Goal: Task Accomplishment & Management: Complete application form

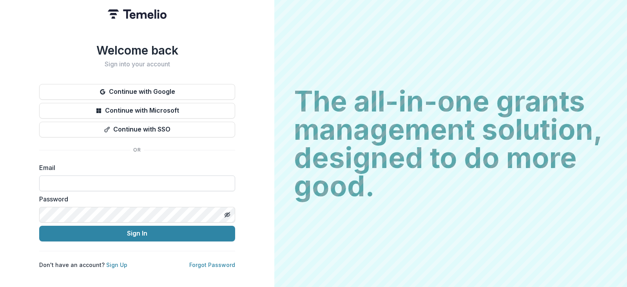
click at [79, 182] on input at bounding box center [137, 183] width 196 height 16
type input "**********"
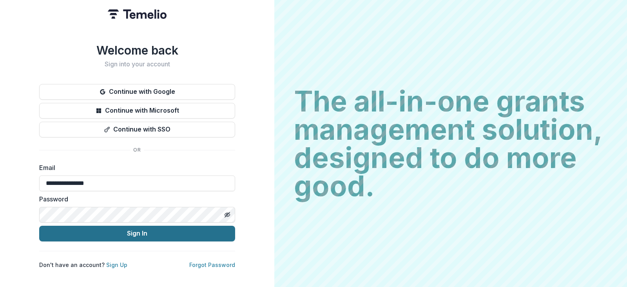
click at [67, 231] on button "Sign In" at bounding box center [137, 233] width 196 height 16
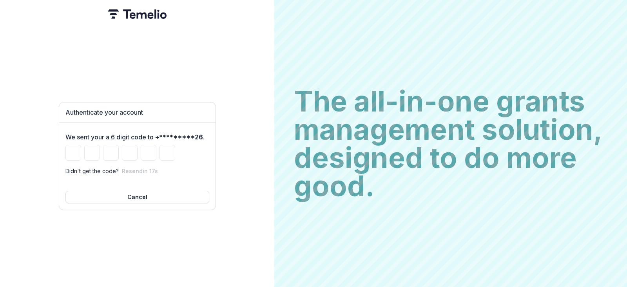
click at [231, 174] on div "Authenticate your account We sent your a 6 digit code to +*********26 . Didn't …" at bounding box center [137, 143] width 274 height 287
click at [67, 147] on input "Please enter your pin code" at bounding box center [73, 153] width 16 height 16
type input "*"
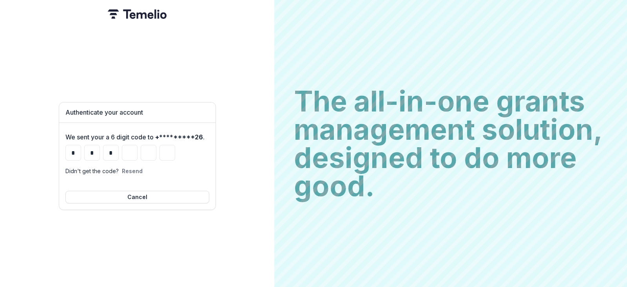
type input "*"
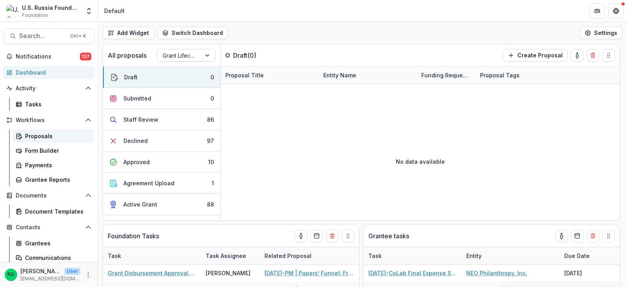
click at [33, 134] on div "Proposals" at bounding box center [56, 136] width 63 height 8
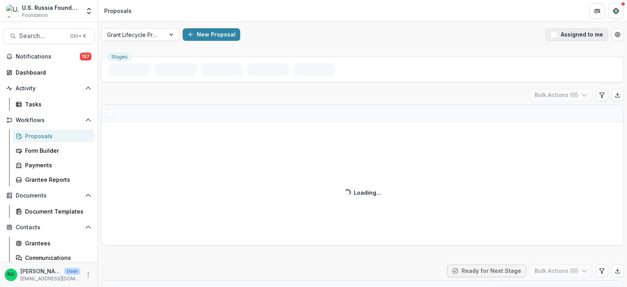
click at [552, 36] on span "button" at bounding box center [554, 34] width 7 height 7
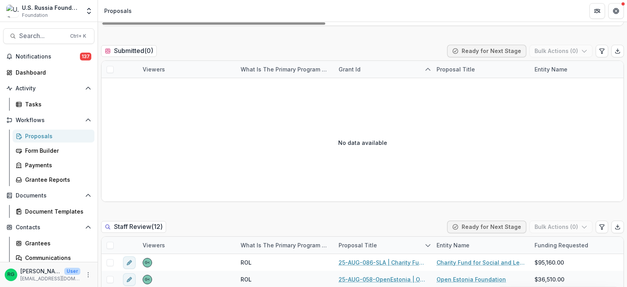
scroll to position [392, 0]
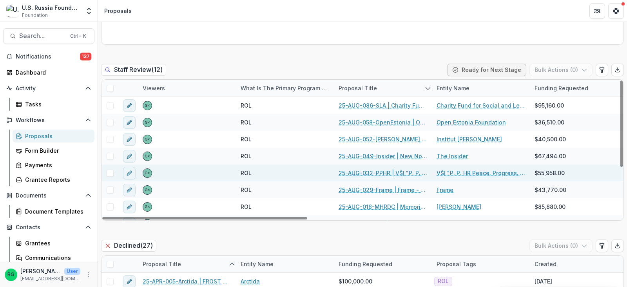
click at [383, 169] on link "25-AUG-032-PPHR | VŠĮ "P. P. HR Peace. Progress. Human Rights." - 2025 - Grant …" at bounding box center [383, 173] width 89 height 8
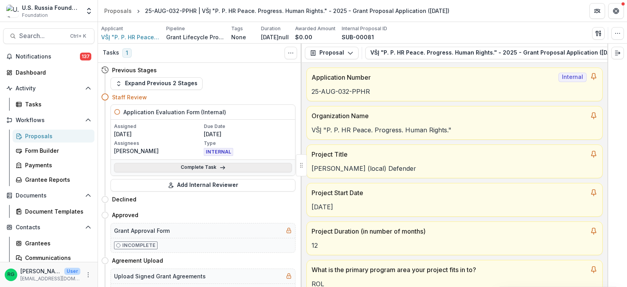
click at [231, 165] on link "Complete Task" at bounding box center [203, 167] width 178 height 9
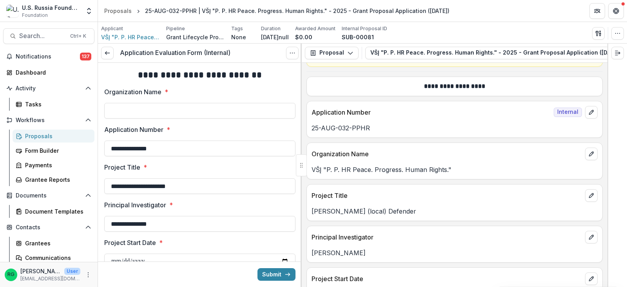
scroll to position [431, 0]
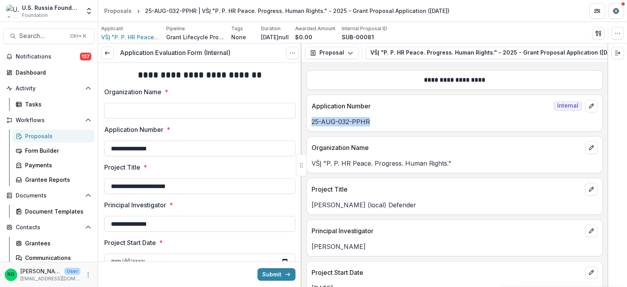
drag, startPoint x: 371, startPoint y: 123, endPoint x: 313, endPoint y: 123, distance: 58.0
click at [313, 123] on p "25-AUG-032-PPHR" at bounding box center [455, 121] width 286 height 9
copy p "25-AUG-032-PPHR"
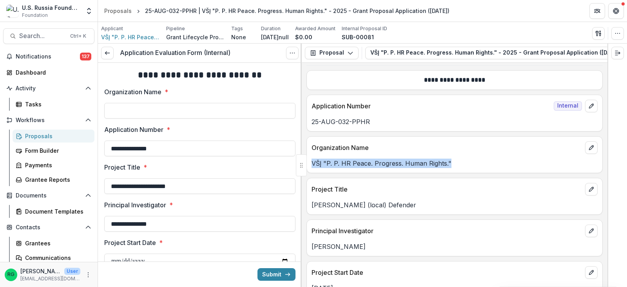
drag, startPoint x: 452, startPoint y: 165, endPoint x: 310, endPoint y: 165, distance: 141.1
click at [310, 165] on div "VŠĮ "P. P. HR Peace. Progress. Human Rights."" at bounding box center [455, 162] width 296 height 9
copy p "VŠĮ "P. P. HR Peace. Progress. Human Rights.""
click at [139, 111] on input "Organization Name *" at bounding box center [199, 111] width 191 height 16
paste input "**********"
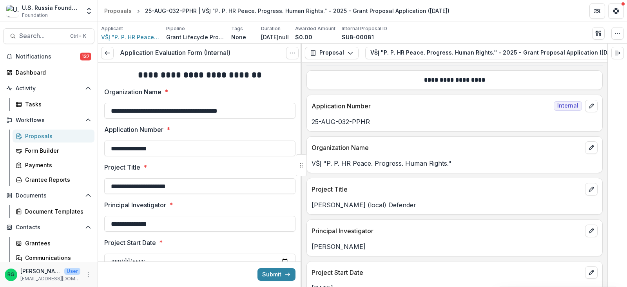
type input "**********"
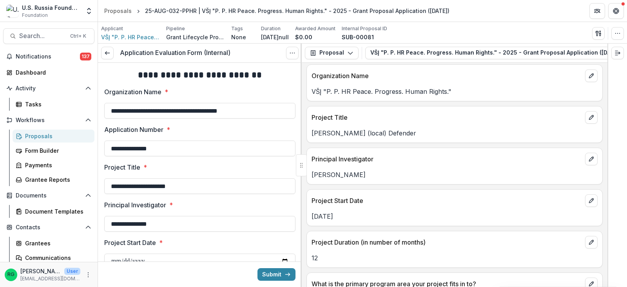
scroll to position [510, 0]
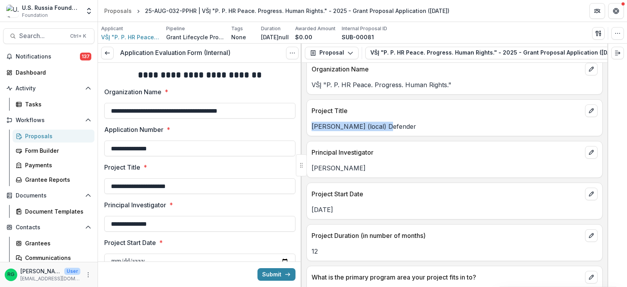
drag, startPoint x: 386, startPoint y: 129, endPoint x: 312, endPoint y: 129, distance: 74.1
click at [312, 129] on p "Zemsky (local) Defender" at bounding box center [455, 126] width 286 height 9
copy p "Zemsky (local) Defender"
drag, startPoint x: 364, startPoint y: 169, endPoint x: 312, endPoint y: 169, distance: 52.5
click at [312, 169] on p "Sergey Tsukasov" at bounding box center [455, 167] width 286 height 9
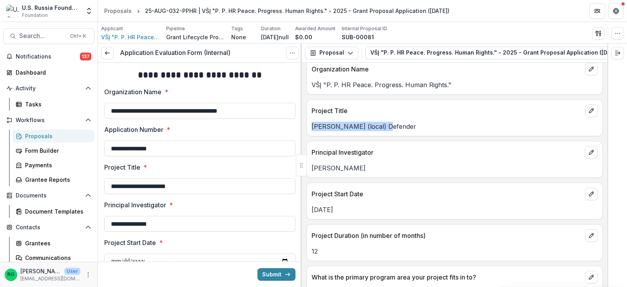
copy p "Sergey Tsukasov"
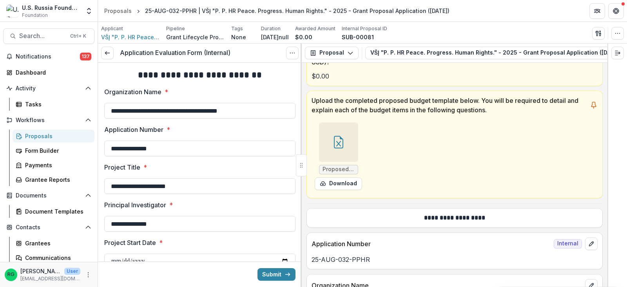
scroll to position [314, 0]
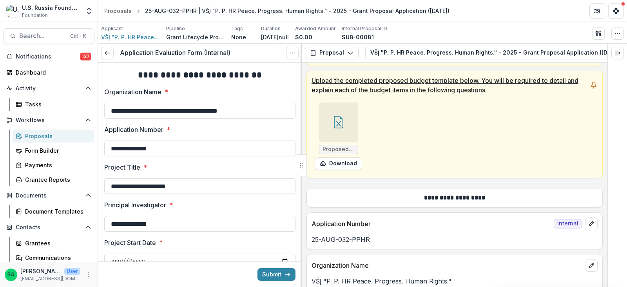
click at [340, 123] on icon at bounding box center [338, 122] width 13 height 13
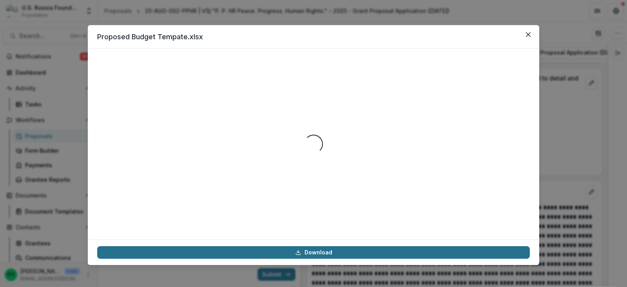
scroll to position [3956, 0]
click at [336, 251] on link "Download" at bounding box center [313, 252] width 433 height 13
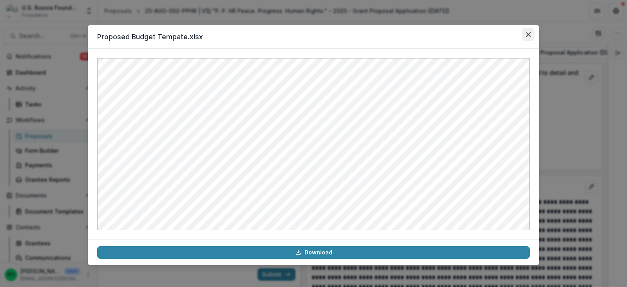
click at [528, 35] on icon "Close" at bounding box center [528, 34] width 5 height 5
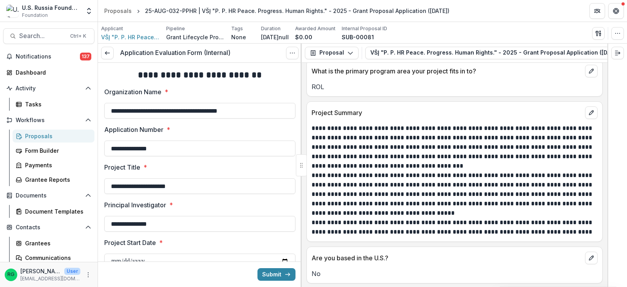
scroll to position [745, 0]
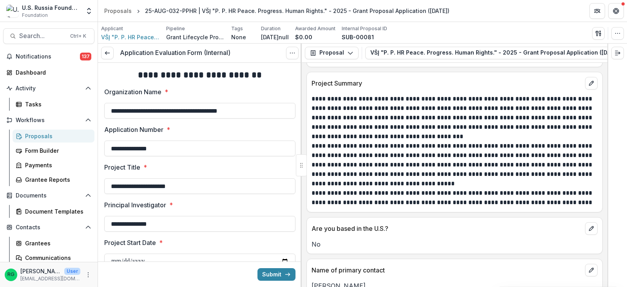
click at [434, 154] on p "**********" at bounding box center [454, 164] width 284 height 47
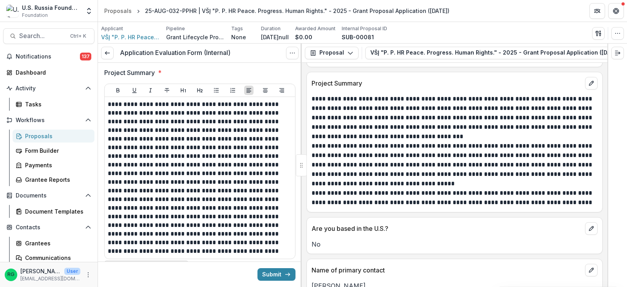
scroll to position [353, 0]
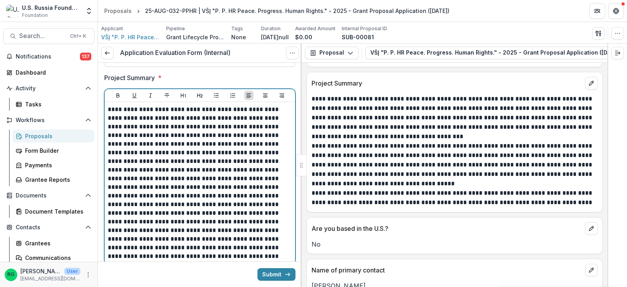
click at [199, 160] on p "**********" at bounding box center [199, 182] width 182 height 155
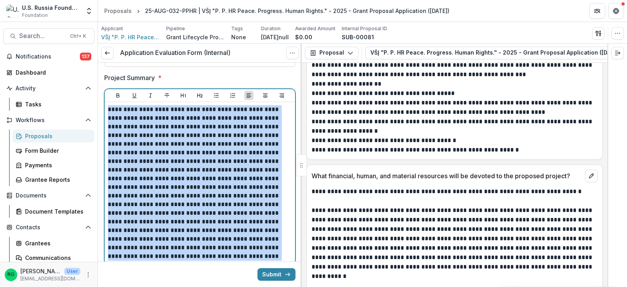
drag, startPoint x: 109, startPoint y: 108, endPoint x: 169, endPoint y: 260, distance: 163.5
click at [169, 260] on p "**********" at bounding box center [199, 182] width 182 height 155
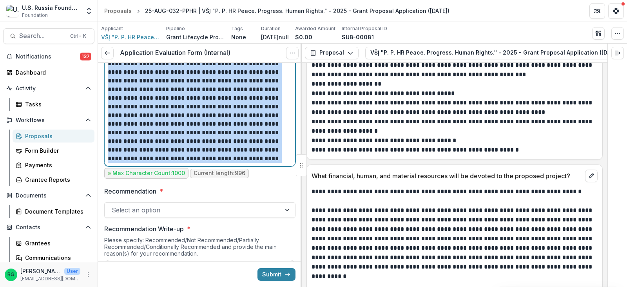
scroll to position [470, 0]
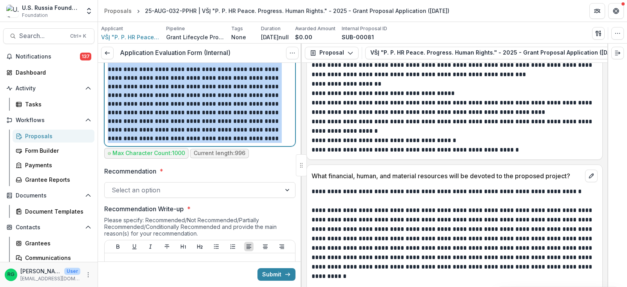
copy p "**********"
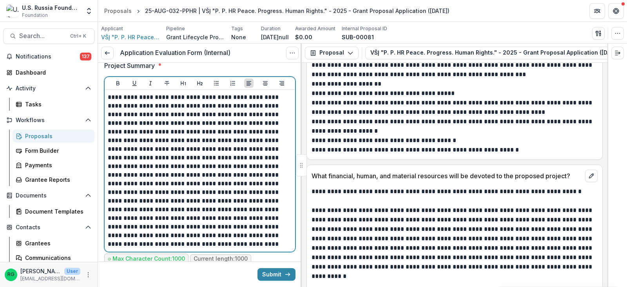
scroll to position [407, 0]
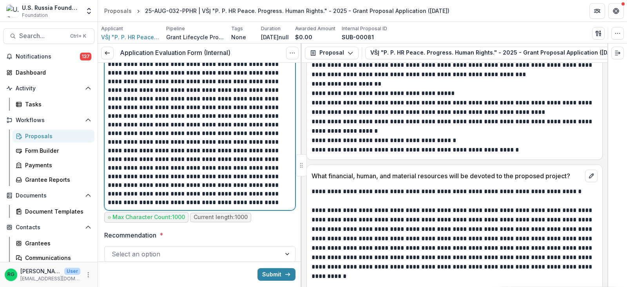
click at [223, 151] on p "**********" at bounding box center [199, 128] width 182 height 155
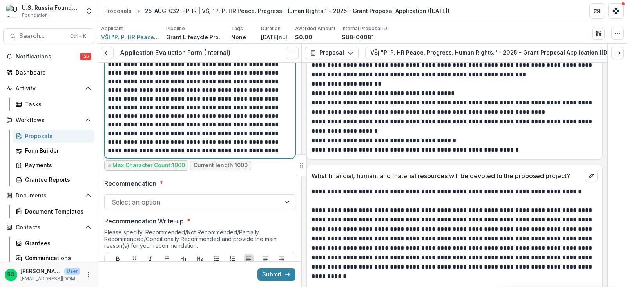
scroll to position [485, 0]
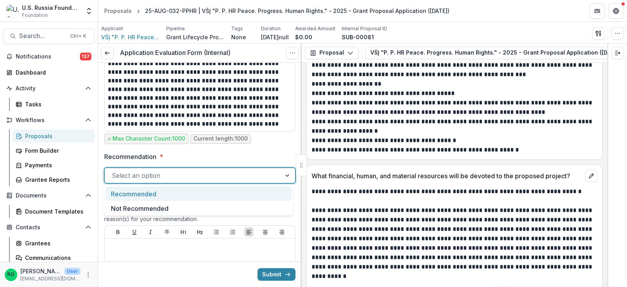
click at [285, 176] on div at bounding box center [288, 175] width 14 height 15
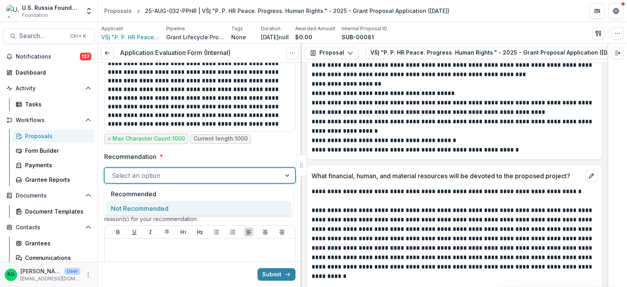
click at [164, 207] on div "Not Recommended" at bounding box center [199, 208] width 186 height 15
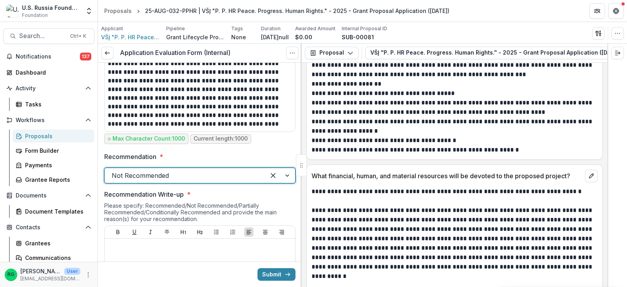
click at [230, 195] on span "Recommendation Write-up *" at bounding box center [197, 193] width 187 height 9
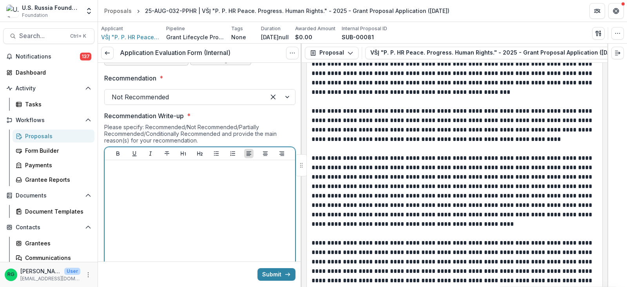
scroll to position [1960, 0]
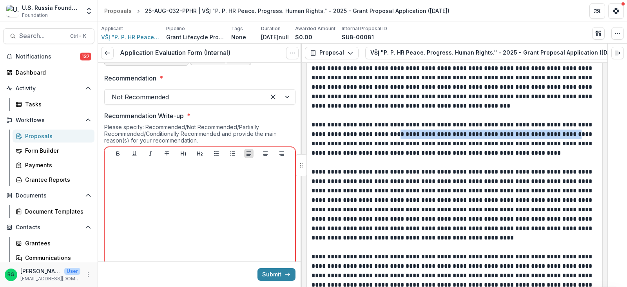
drag, startPoint x: 385, startPoint y: 135, endPoint x: 558, endPoint y: 136, distance: 172.9
click at [558, 136] on p "**********" at bounding box center [454, 139] width 284 height 38
copy p "**********"
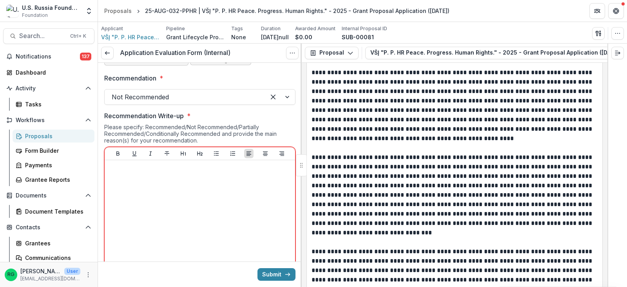
scroll to position [2078, 0]
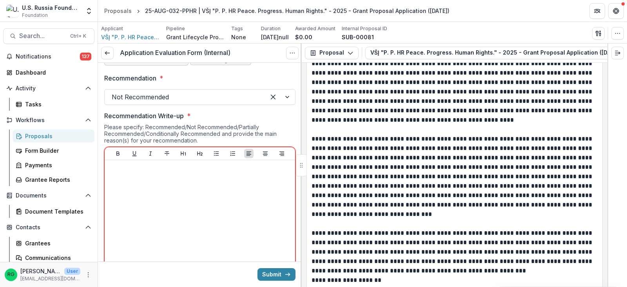
click at [427, 196] on p "**********" at bounding box center [454, 176] width 284 height 85
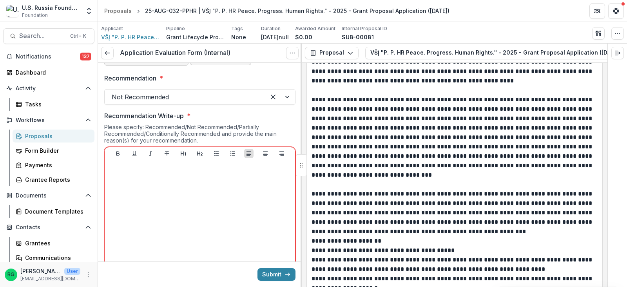
scroll to position [2156, 0]
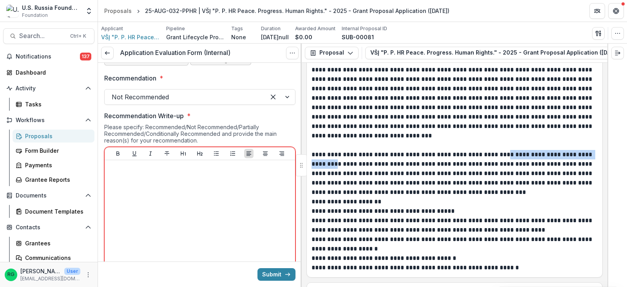
drag, startPoint x: 496, startPoint y: 156, endPoint x: 342, endPoint y: 163, distance: 154.3
click at [342, 163] on p "**********" at bounding box center [454, 173] width 284 height 47
copy p "**********"
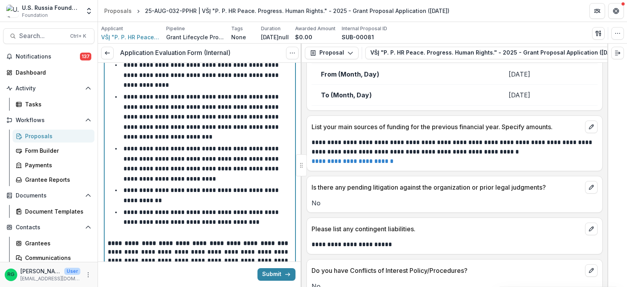
scroll to position [795, 0]
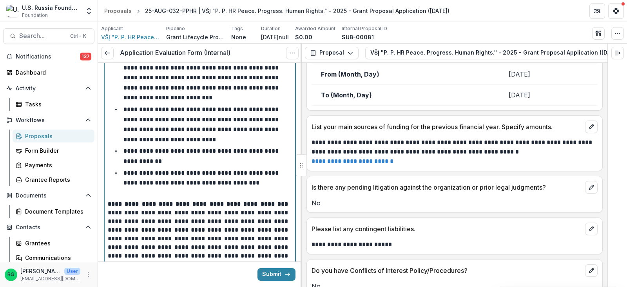
click at [121, 192] on p at bounding box center [200, 195] width 184 height 9
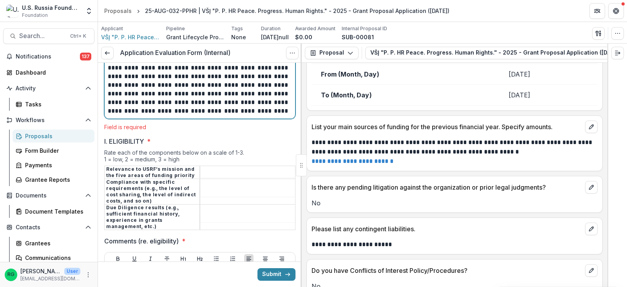
scroll to position [1069, 0]
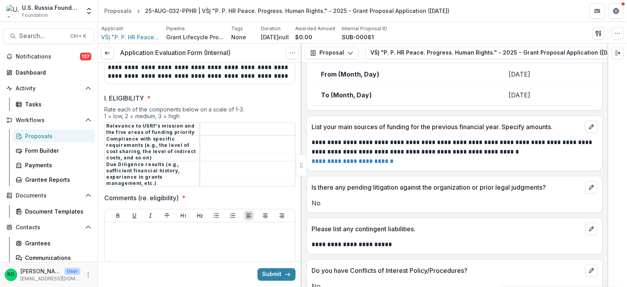
click at [214, 139] on tbody "Relevance to USRF’s mission and the five areas of funding priority Compliance w…" at bounding box center [200, 154] width 191 height 64
type input "*"
click at [211, 146] on input "I. ELIGIBILITY *" at bounding box center [247, 148] width 95 height 9
type input "*"
click at [208, 171] on input "I. ELIGIBILITY *" at bounding box center [247, 173] width 95 height 9
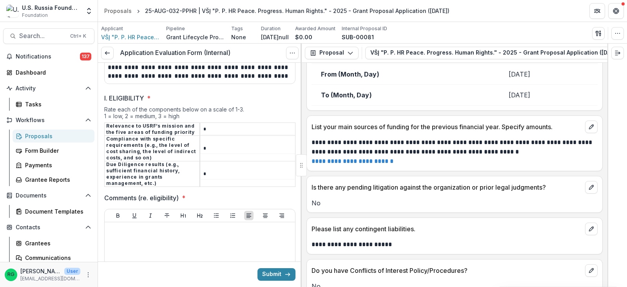
type input "*"
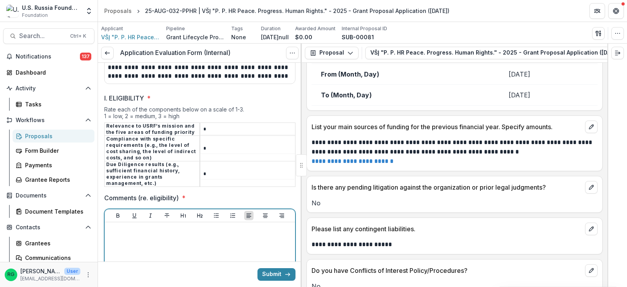
click at [114, 234] on div at bounding box center [200, 284] width 184 height 118
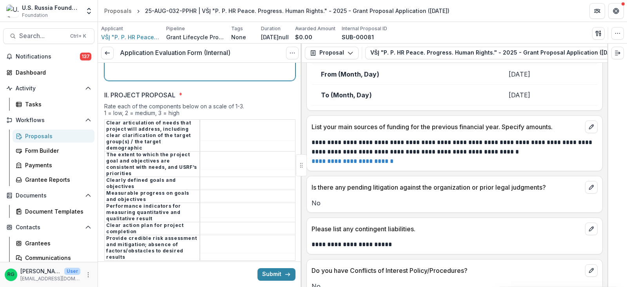
scroll to position [1344, 0]
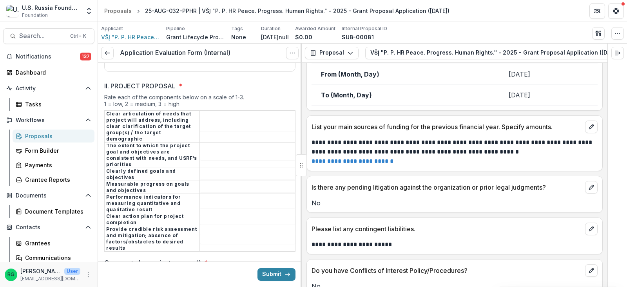
click at [219, 122] on input "II. PROJECT PROPOSAL *" at bounding box center [247, 126] width 95 height 9
type input "*"
click at [210, 151] on input "II. PROJECT PROPOSAL *" at bounding box center [247, 155] width 95 height 9
type input "*"
click at [210, 170] on input "II. PROJECT PROPOSAL *" at bounding box center [247, 174] width 95 height 9
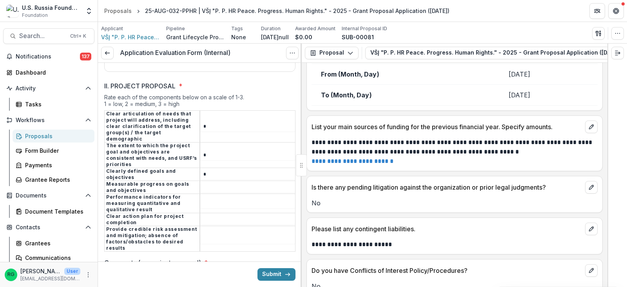
type input "*"
click at [208, 183] on input "II. PROJECT PROPOSAL *" at bounding box center [247, 187] width 95 height 9
type input "*"
click at [209, 199] on input "II. PROJECT PROPOSAL *" at bounding box center [247, 203] width 95 height 9
type input "*"
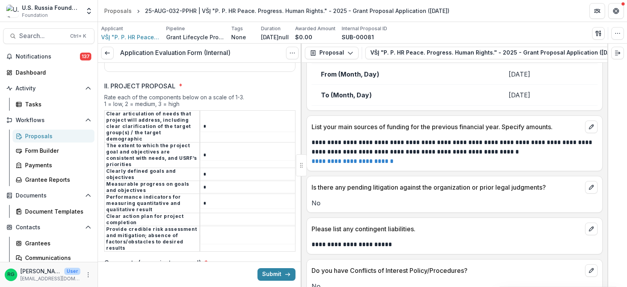
click at [209, 215] on input "II. PROJECT PROPOSAL *" at bounding box center [247, 219] width 95 height 9
type input "*"
click at [205, 234] on input "II. PROJECT PROPOSAL *" at bounding box center [247, 238] width 95 height 9
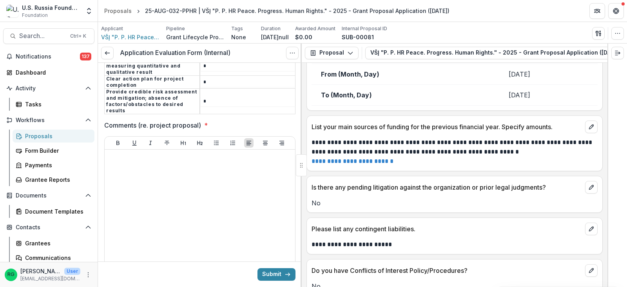
scroll to position [1501, 0]
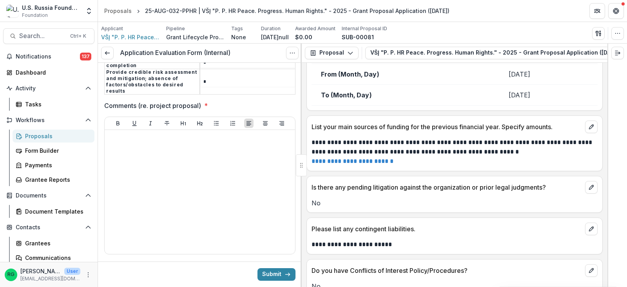
type input "*"
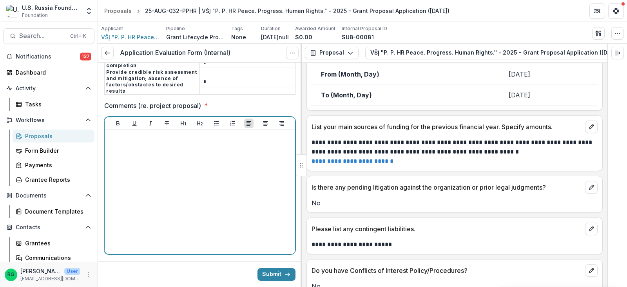
click at [134, 133] on p at bounding box center [200, 137] width 184 height 9
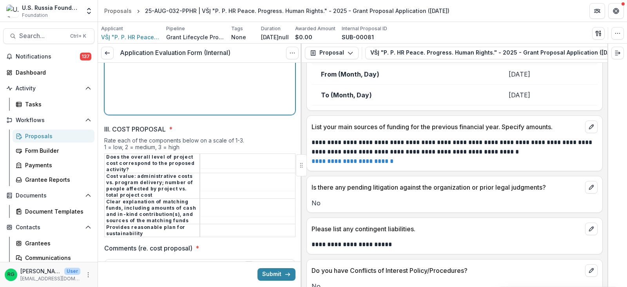
scroll to position [1657, 0]
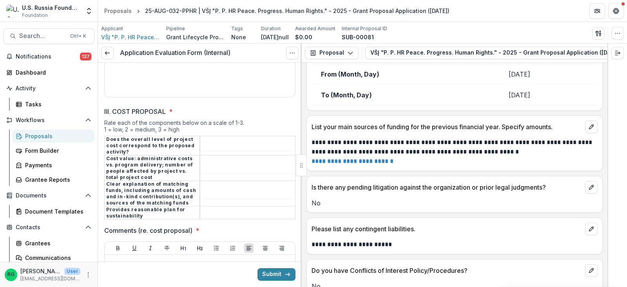
drag, startPoint x: 218, startPoint y: 123, endPoint x: 278, endPoint y: 183, distance: 84.8
click at [218, 141] on input "III. COST PROPOSAL *" at bounding box center [247, 145] width 95 height 9
type input "*"
click at [217, 163] on input "III. COST PROPOSAL *" at bounding box center [247, 167] width 95 height 9
type input "*"
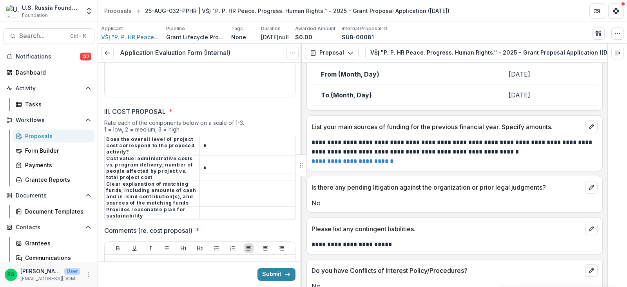
click at [216, 189] on input "III. COST PROPOSAL *" at bounding box center [247, 193] width 95 height 9
type input "*"
click at [208, 208] on input "III. COST PROPOSAL *" at bounding box center [247, 212] width 95 height 9
type input "*"
click at [158, 258] on p at bounding box center [200, 262] width 184 height 9
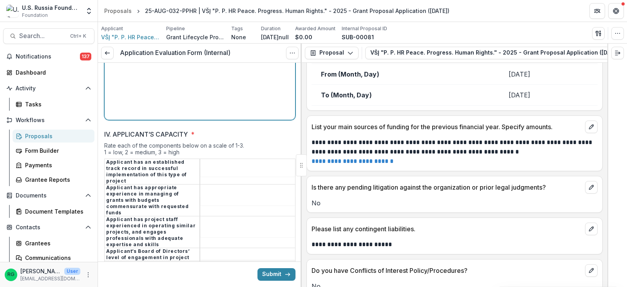
scroll to position [1932, 0]
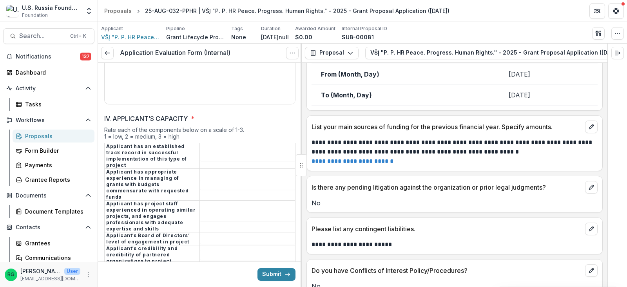
click at [214, 143] on td at bounding box center [248, 155] width 96 height 25
click at [219, 151] on input "IV. APPLICANT’S CAPACITY *" at bounding box center [247, 155] width 95 height 9
type input "*"
click at [212, 180] on input "IV. APPLICANT’S CAPACITY *" at bounding box center [247, 184] width 95 height 9
type input "*"
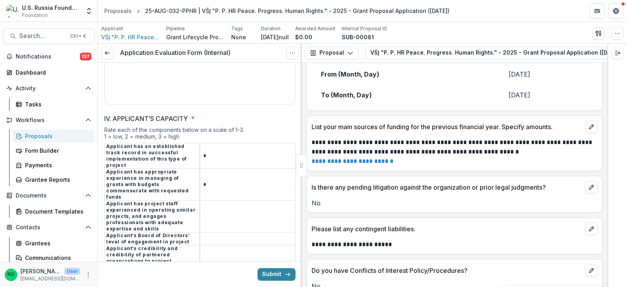
click at [215, 200] on td at bounding box center [248, 216] width 96 height 32
click at [213, 200] on td at bounding box center [248, 216] width 96 height 32
click at [209, 212] on input "IV. APPLICANT’S CAPACITY *" at bounding box center [247, 216] width 95 height 9
type input "*"
click at [217, 234] on input "IV. APPLICANT’S CAPACITY *" at bounding box center [247, 238] width 95 height 9
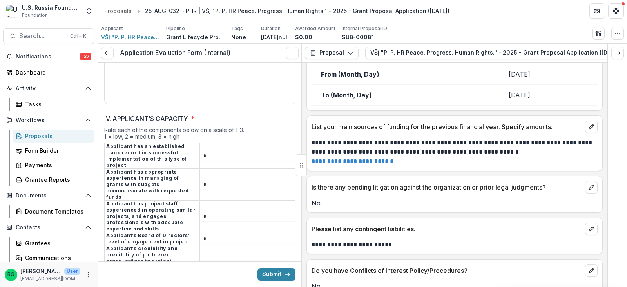
type input "*"
click at [215, 250] on input "IV. APPLICANT’S CAPACITY *" at bounding box center [247, 254] width 95 height 9
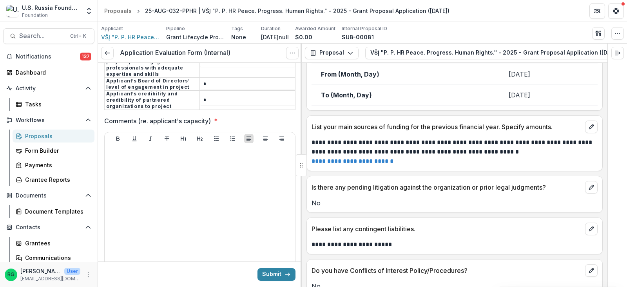
scroll to position [2089, 0]
type input "*"
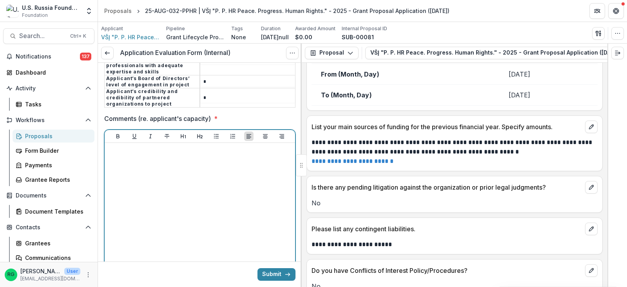
click at [128, 146] on div at bounding box center [200, 205] width 184 height 118
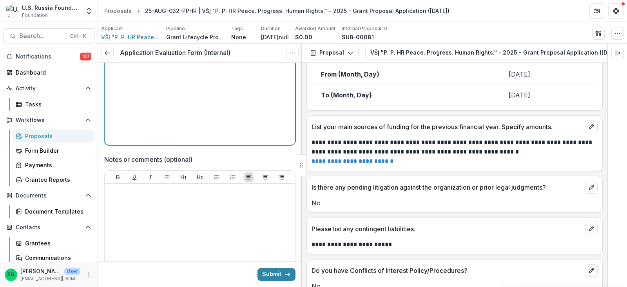
scroll to position [2246, 0]
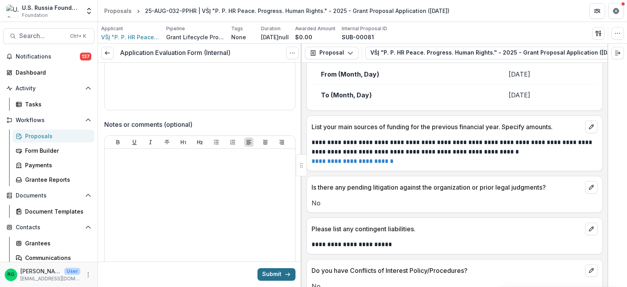
click at [268, 272] on button "Submit" at bounding box center [277, 274] width 38 height 13
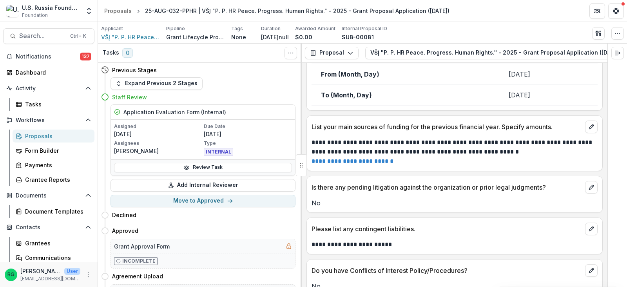
click at [40, 133] on div "Proposals" at bounding box center [56, 136] width 63 height 8
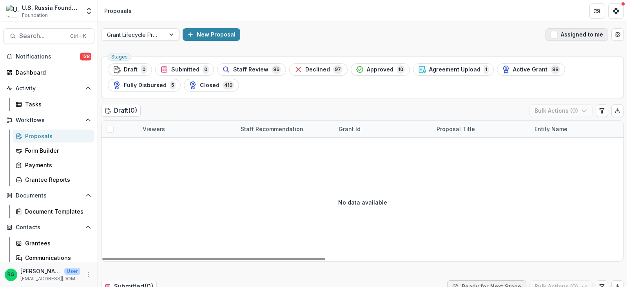
click at [551, 36] on span "button" at bounding box center [554, 34] width 7 height 7
